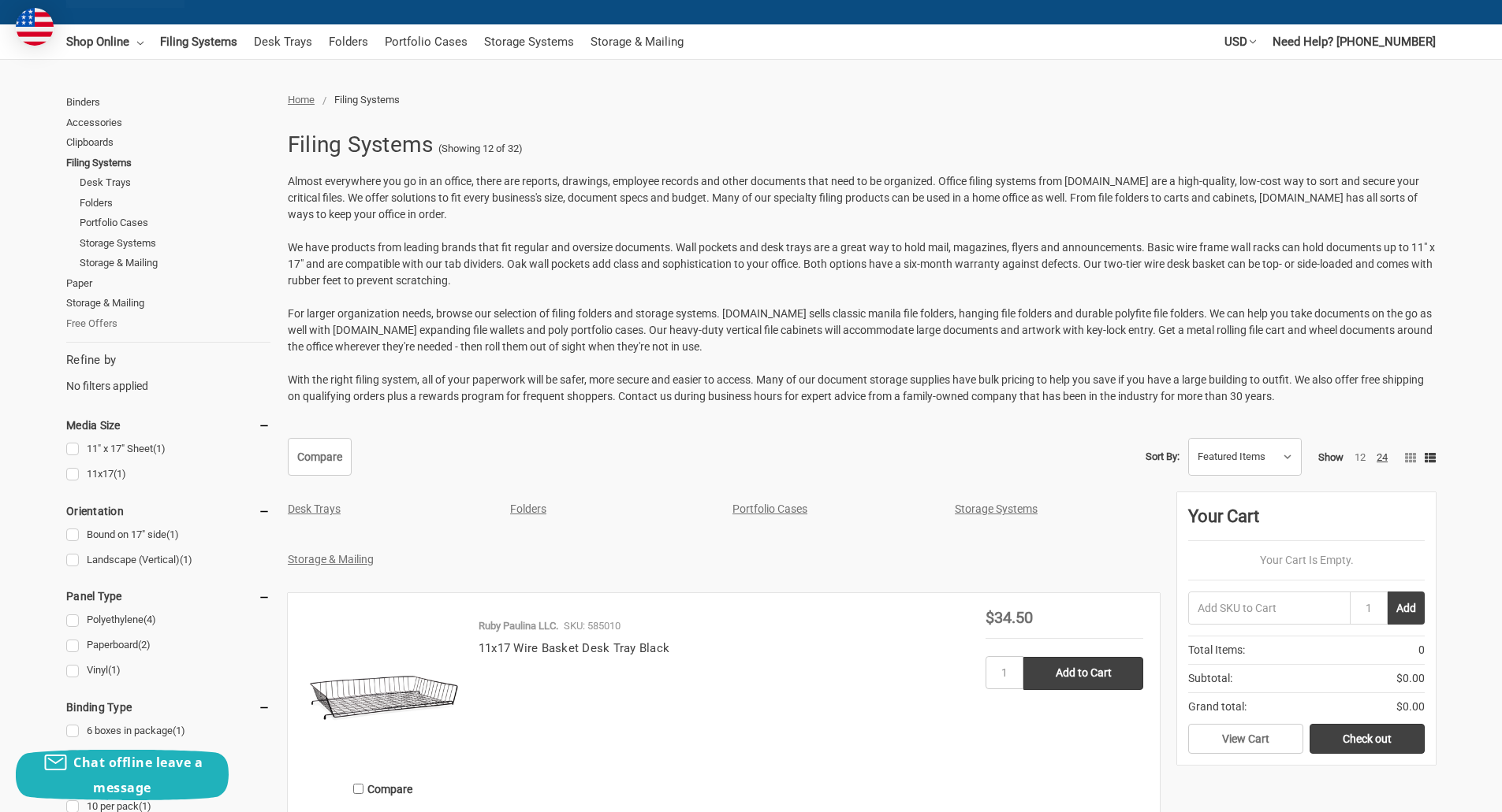
scroll to position [105, 0]
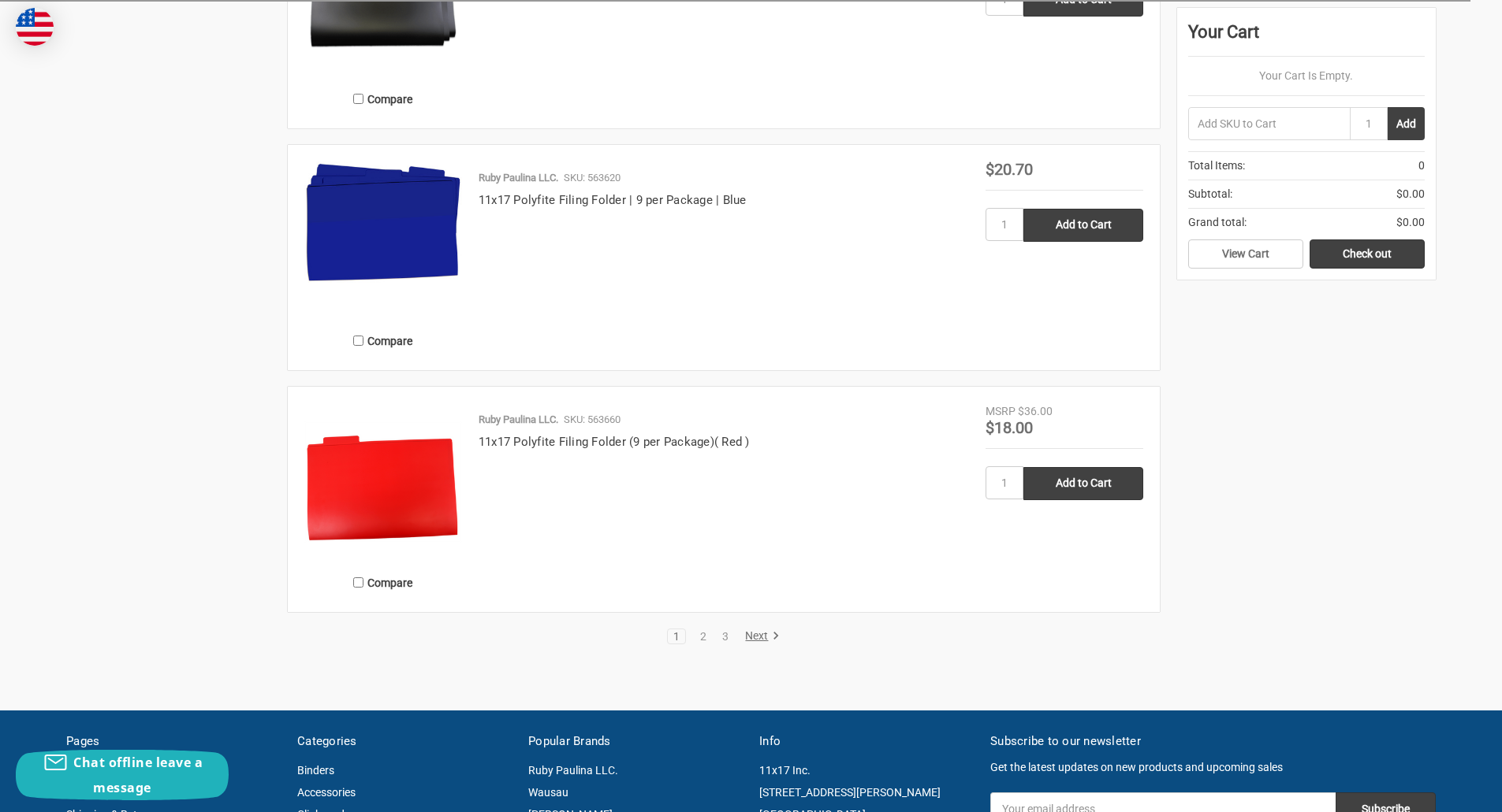
scroll to position [3073, 0]
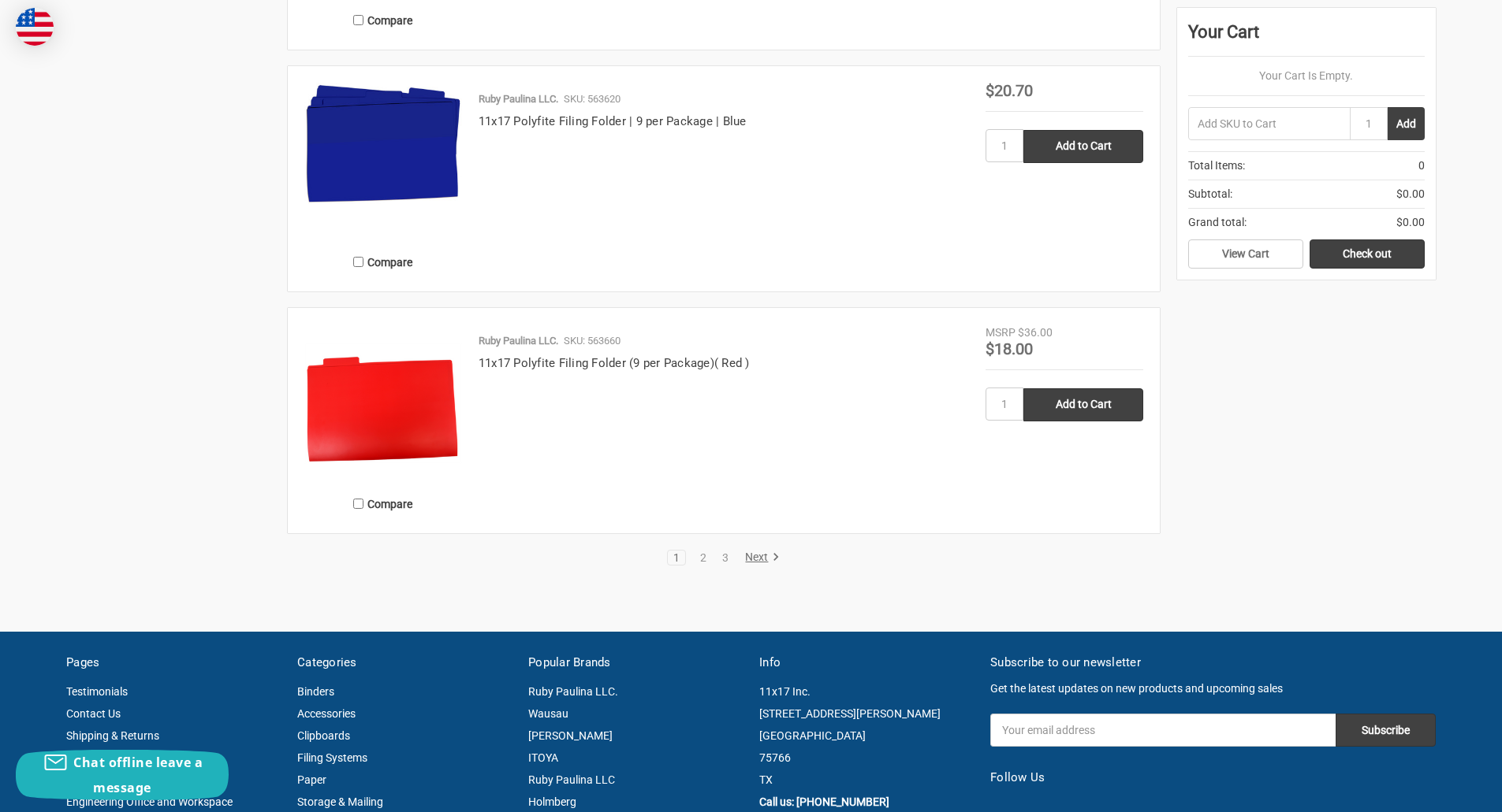
click at [754, 558] on link "Next" at bounding box center [760, 557] width 40 height 14
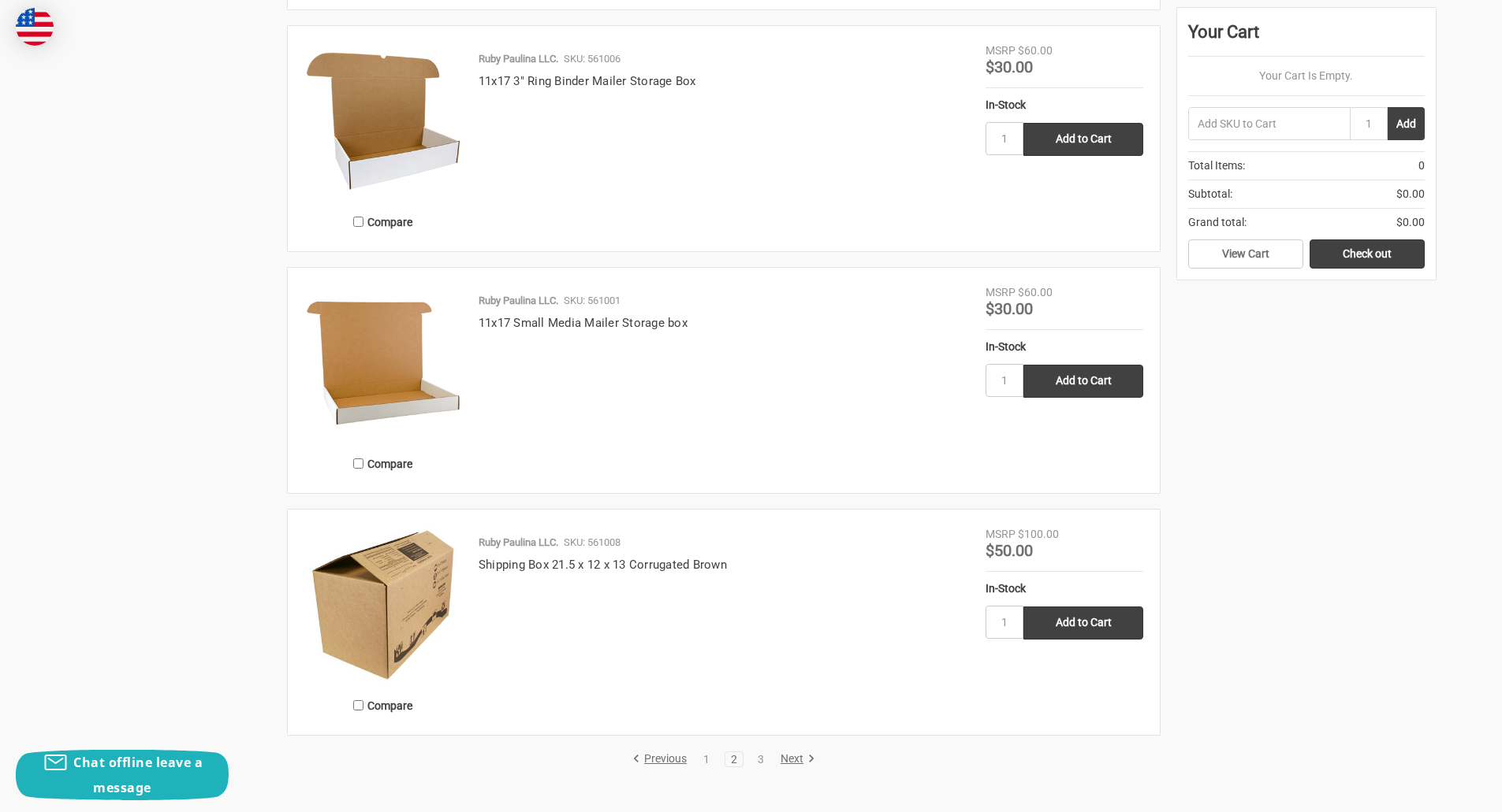
scroll to position [3073, 0]
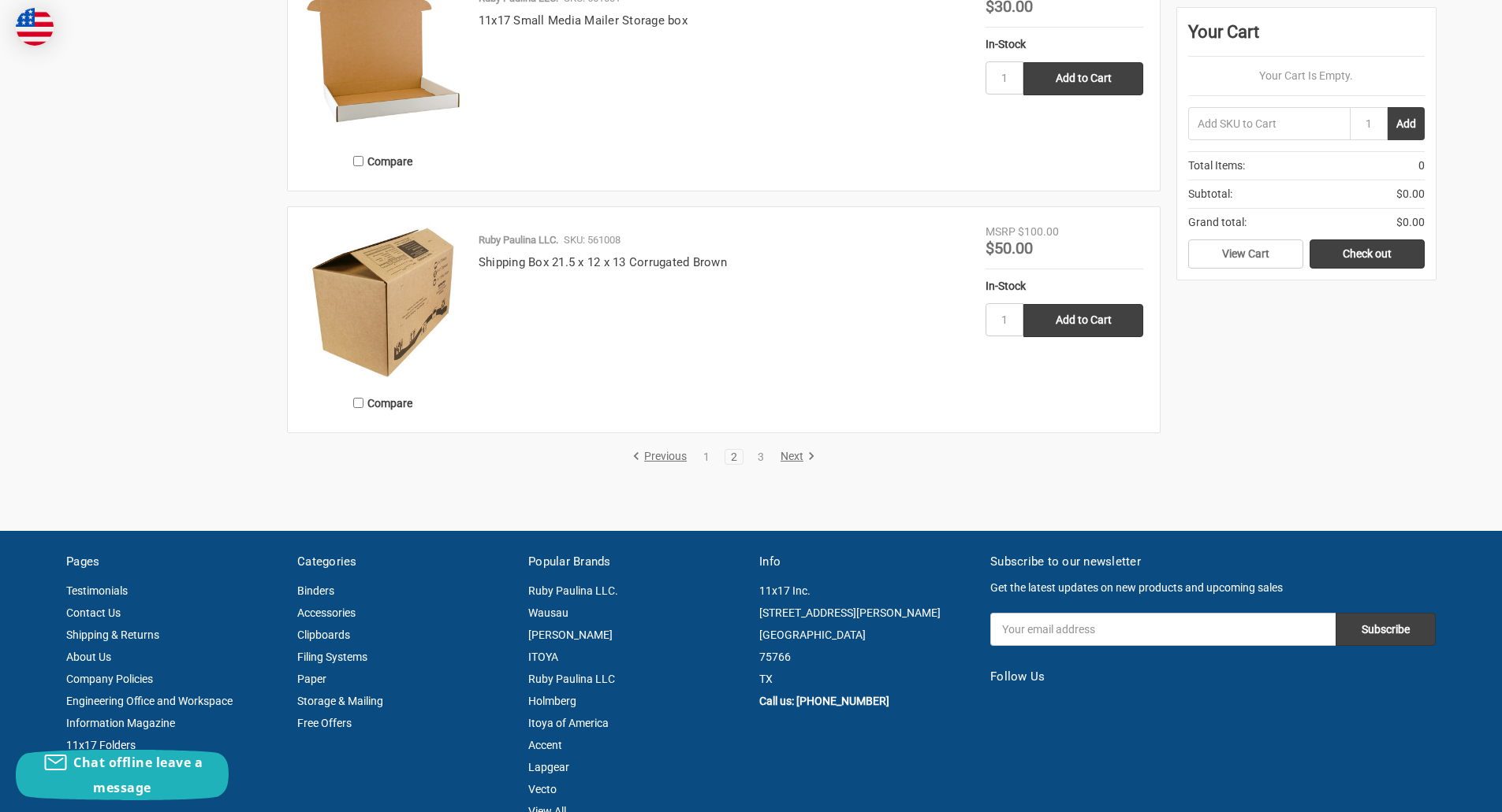
click at [789, 453] on link "Next" at bounding box center [795, 457] width 40 height 14
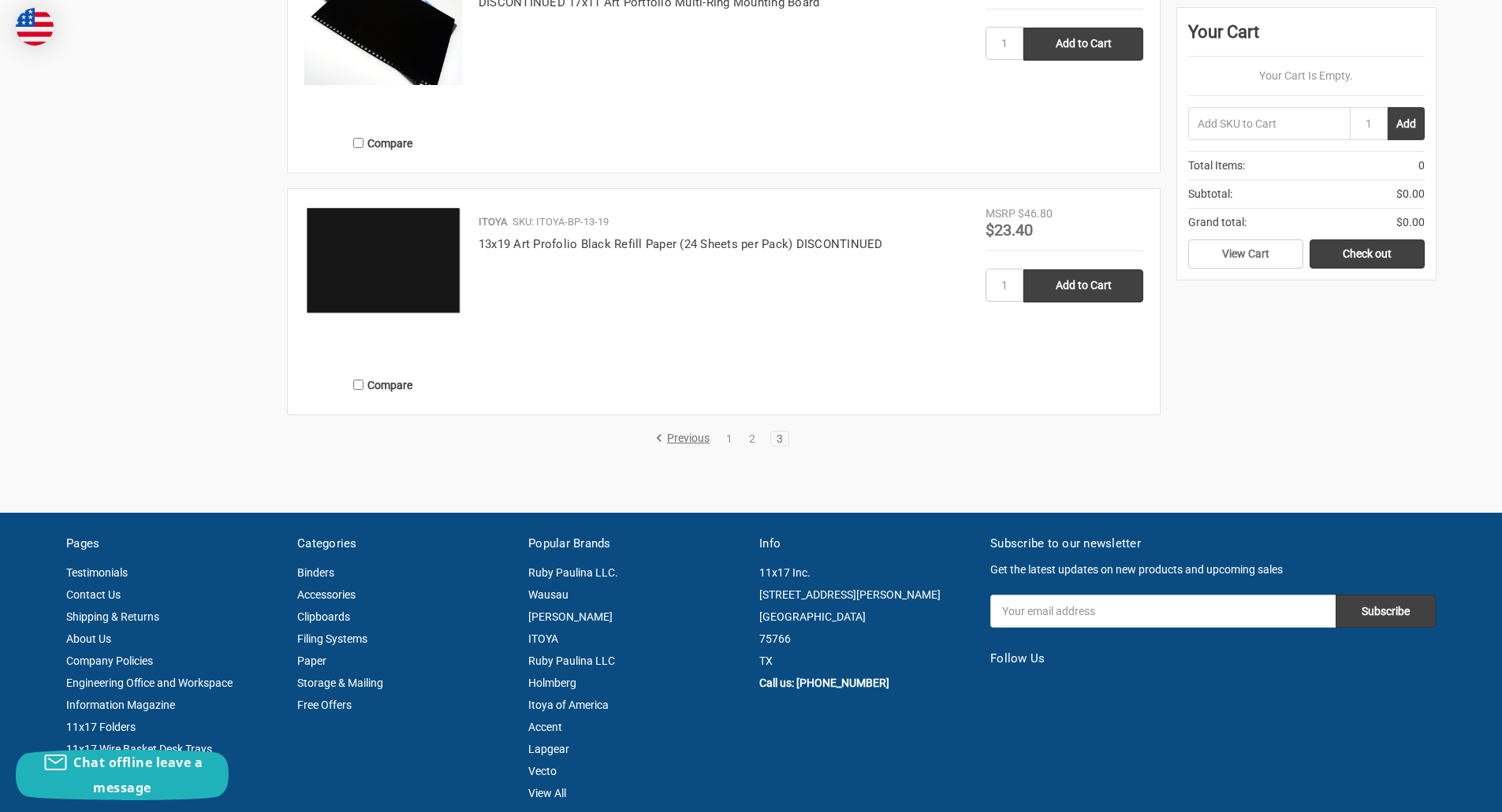
scroll to position [2206, 0]
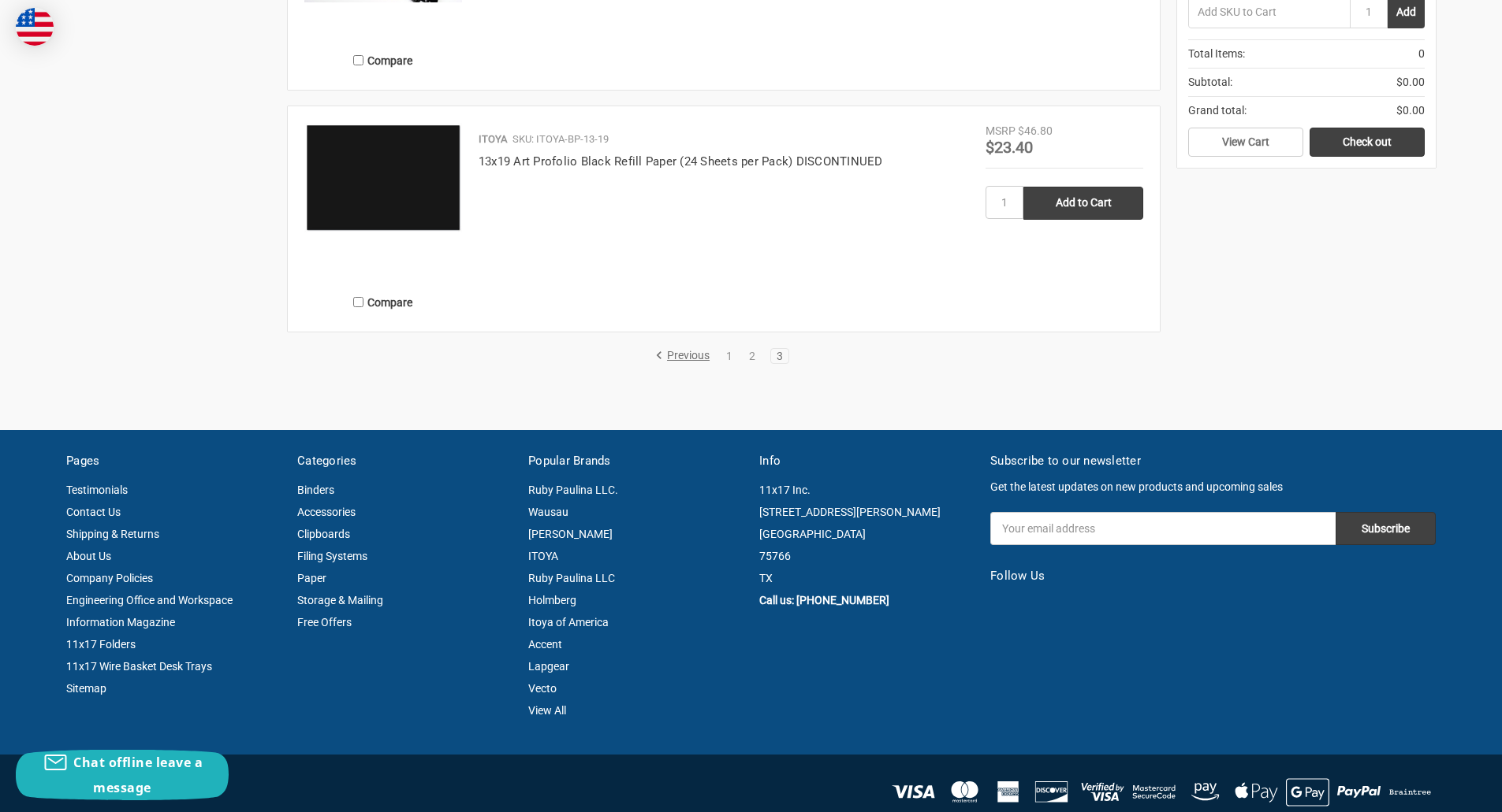
scroll to position [2419, 0]
